Goal: Task Accomplishment & Management: Use online tool/utility

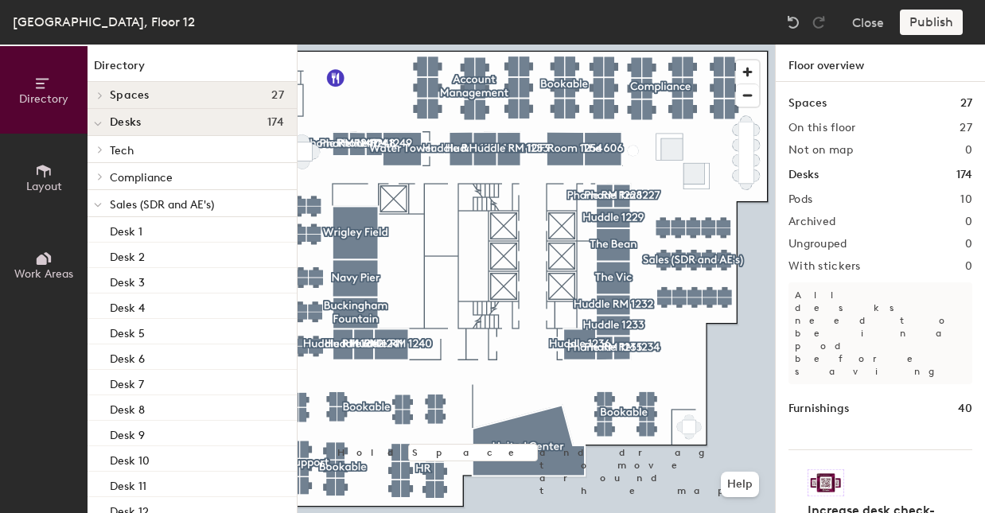
click at [41, 190] on span "Layout" at bounding box center [44, 187] width 36 height 14
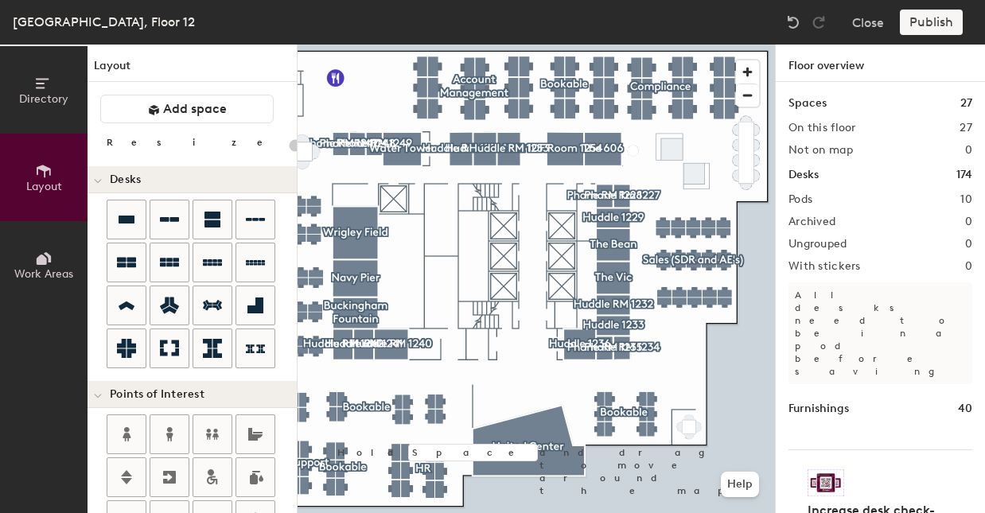
click at [49, 271] on span "Work Areas" at bounding box center [43, 274] width 59 height 14
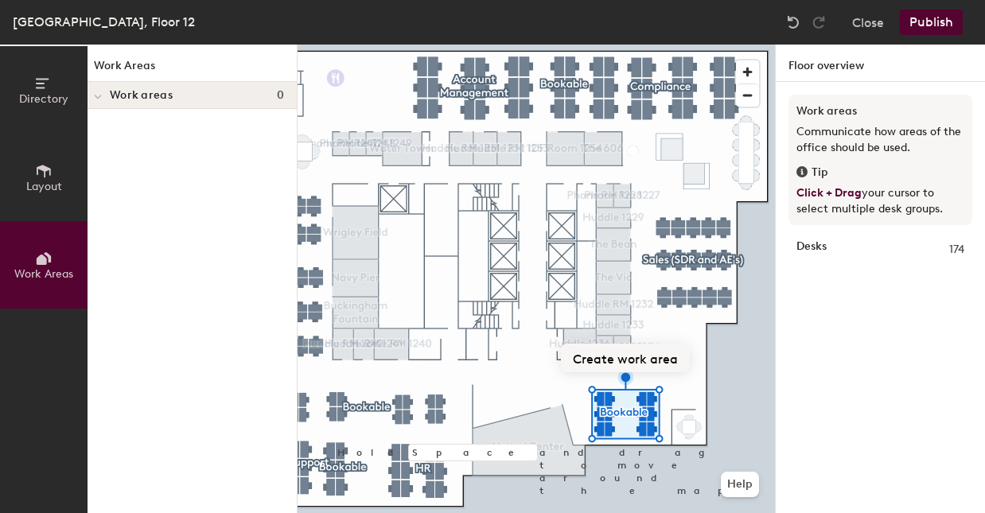
click at [639, 359] on button "Create work area" at bounding box center [625, 358] width 129 height 29
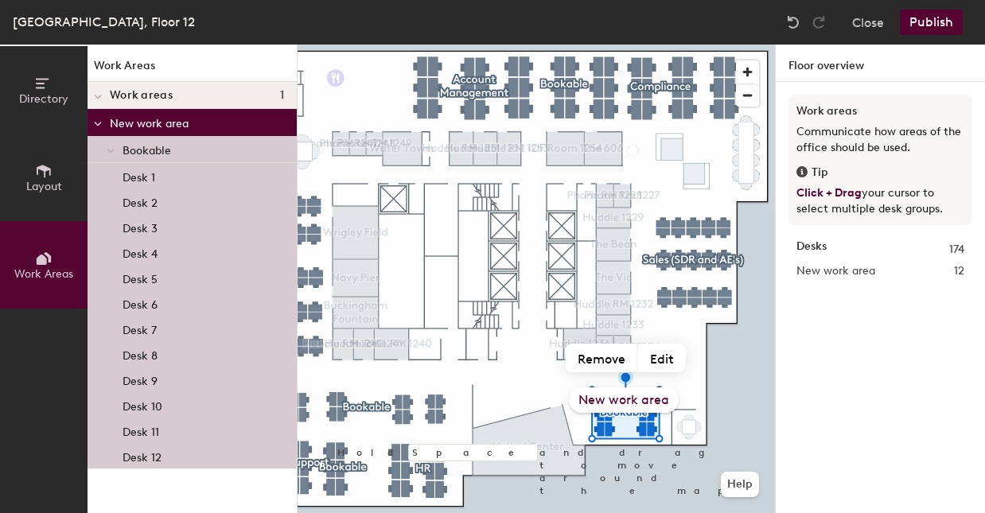
click at [116, 95] on span "Work areas" at bounding box center [141, 95] width 63 height 13
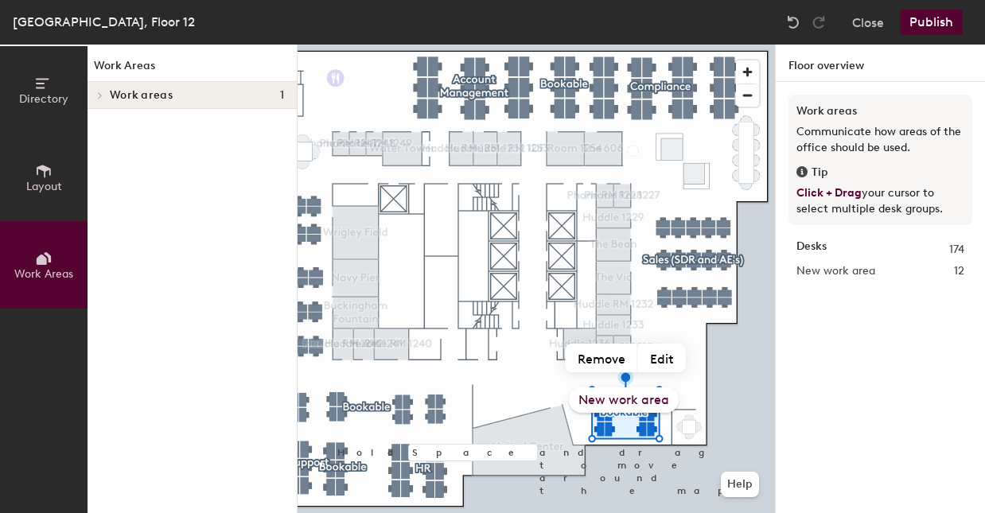
click at [45, 184] on span "Layout" at bounding box center [44, 187] width 36 height 14
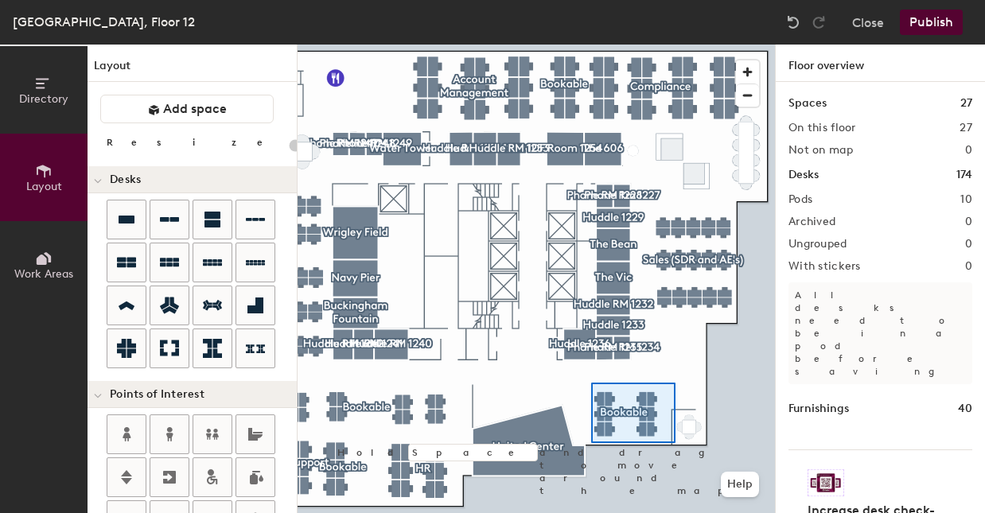
type input "100"
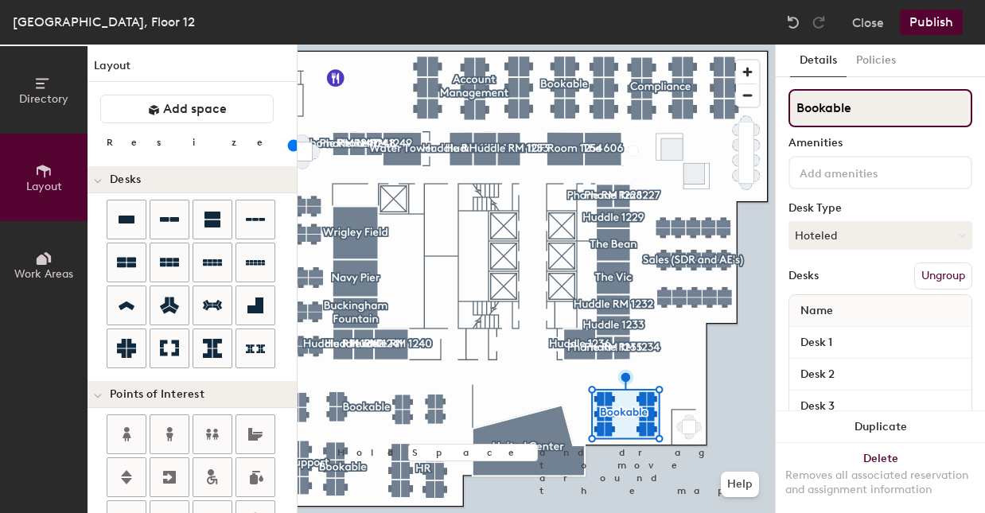
click at [857, 105] on input "Bookable" at bounding box center [881, 108] width 184 height 38
type input "Ops"
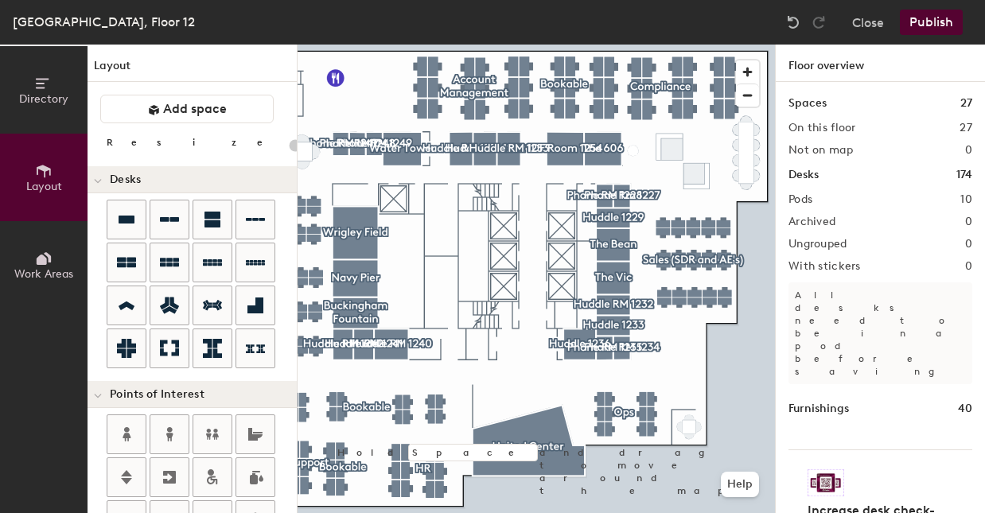
type input "100"
